Goal: Task Accomplishment & Management: Manage account settings

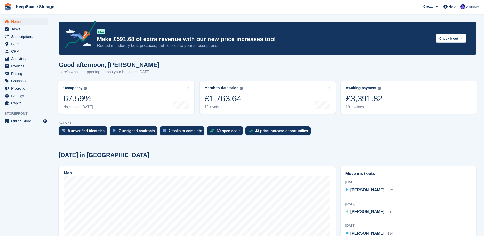
scroll to position [77, 0]
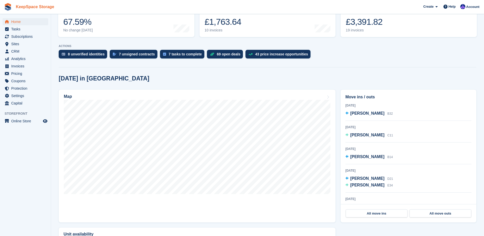
click at [27, 6] on link "KeepSpace Storage" at bounding box center [35, 7] width 42 height 8
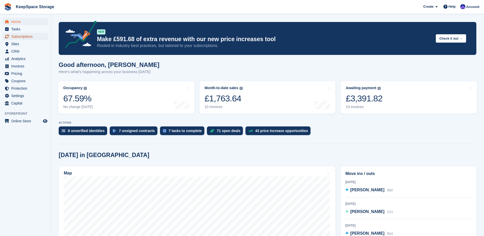
click at [26, 37] on span "Subscriptions" at bounding box center [26, 36] width 31 height 7
click at [26, 78] on span "Coupons" at bounding box center [26, 80] width 31 height 7
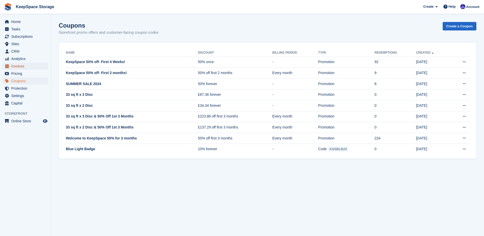
click at [24, 66] on span "Invoices" at bounding box center [26, 66] width 31 height 7
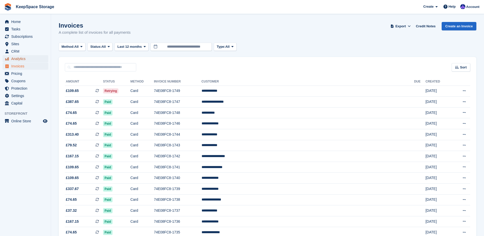
click at [27, 58] on span "Analytics" at bounding box center [26, 58] width 31 height 7
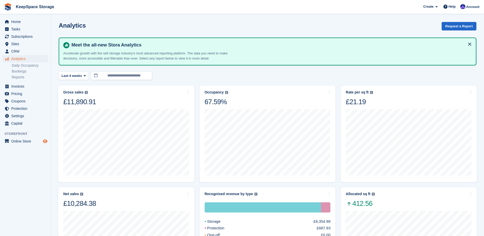
click at [45, 141] on icon "Preview store" at bounding box center [45, 141] width 5 height 4
click at [26, 44] on span "Sites" at bounding box center [26, 43] width 31 height 7
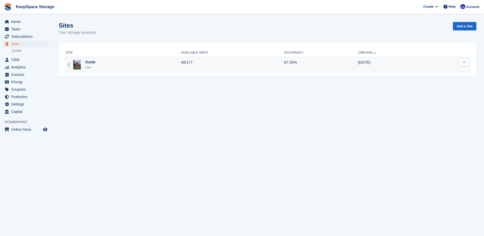
click at [151, 64] on div "Goole Live" at bounding box center [123, 65] width 115 height 10
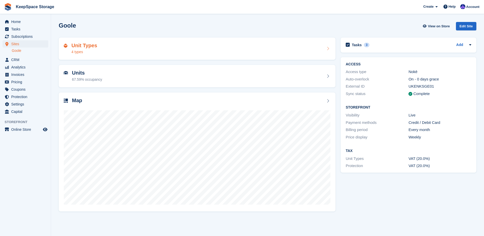
click at [143, 47] on div "Unit Types 4 types" at bounding box center [197, 49] width 267 height 12
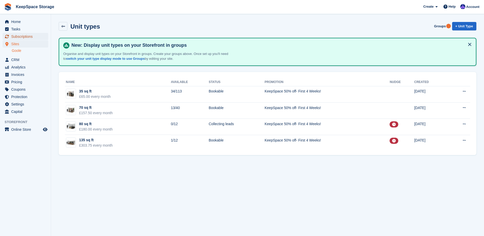
click at [26, 34] on span "Subscriptions" at bounding box center [26, 36] width 31 height 7
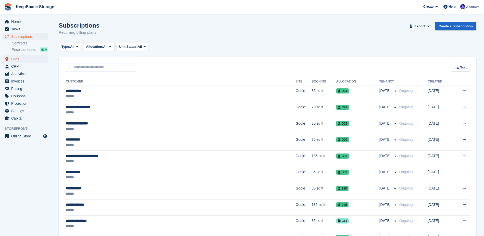
click at [34, 62] on span "Sites" at bounding box center [26, 58] width 31 height 7
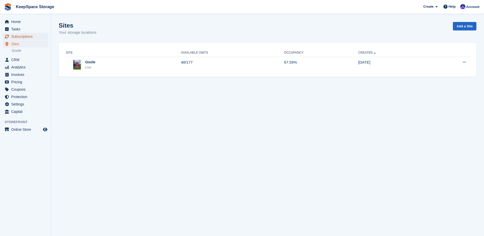
click at [22, 39] on span "Subscriptions" at bounding box center [26, 36] width 31 height 7
